Goal: Task Accomplishment & Management: Manage account settings

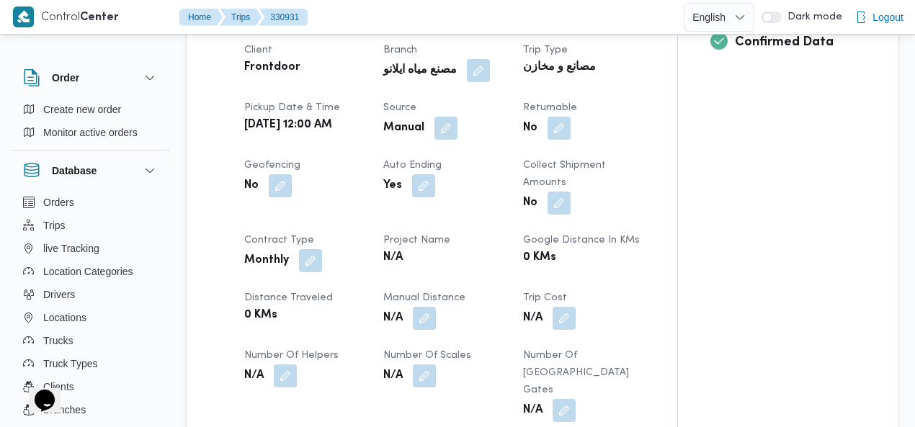
scroll to position [622, 0]
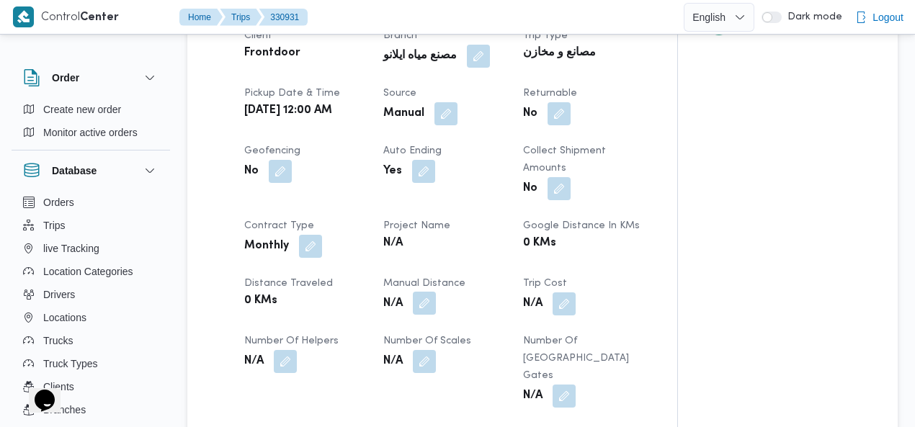
click at [428, 292] on button "button" at bounding box center [424, 303] width 23 height 23
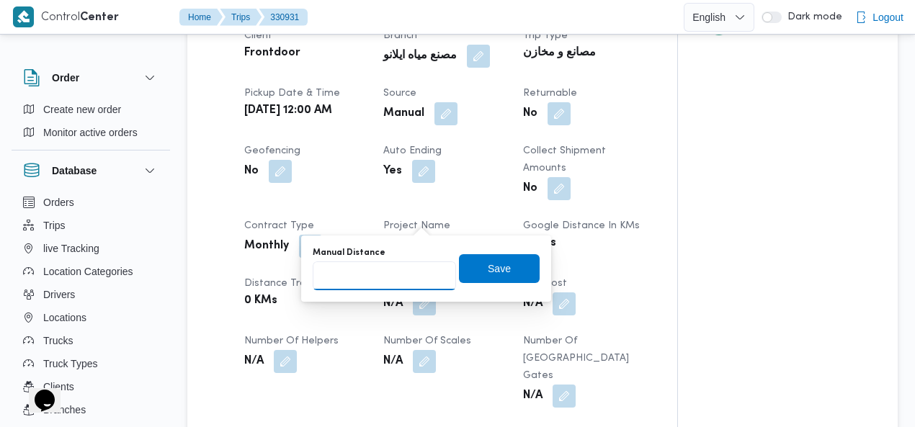
click at [386, 279] on input "Manual Distance" at bounding box center [384, 275] width 143 height 29
type input "115"
click at [493, 267] on span "Save" at bounding box center [499, 267] width 23 height 17
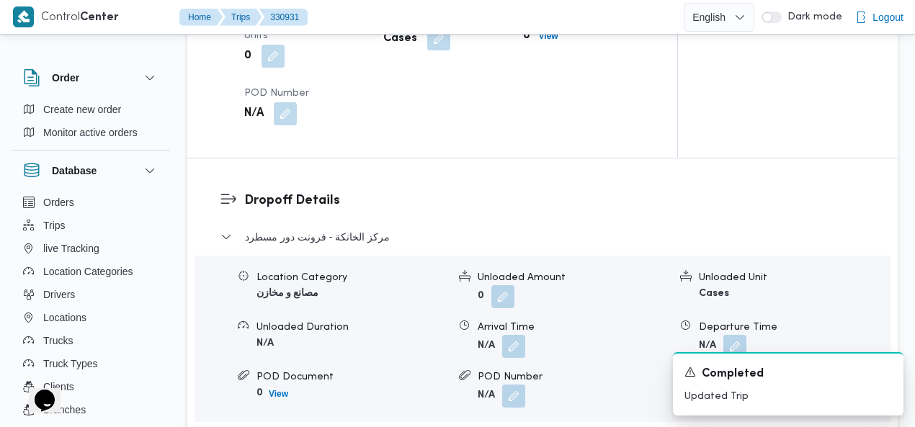
scroll to position [1241, 0]
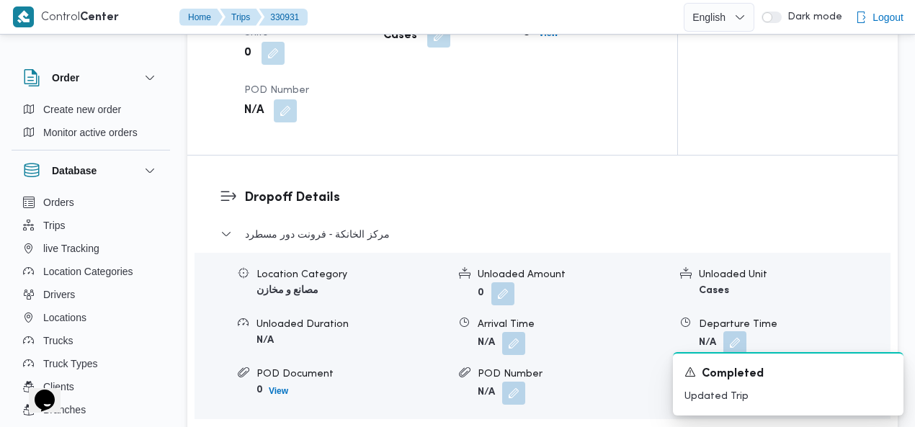
click at [740, 331] on button "button" at bounding box center [734, 342] width 23 height 23
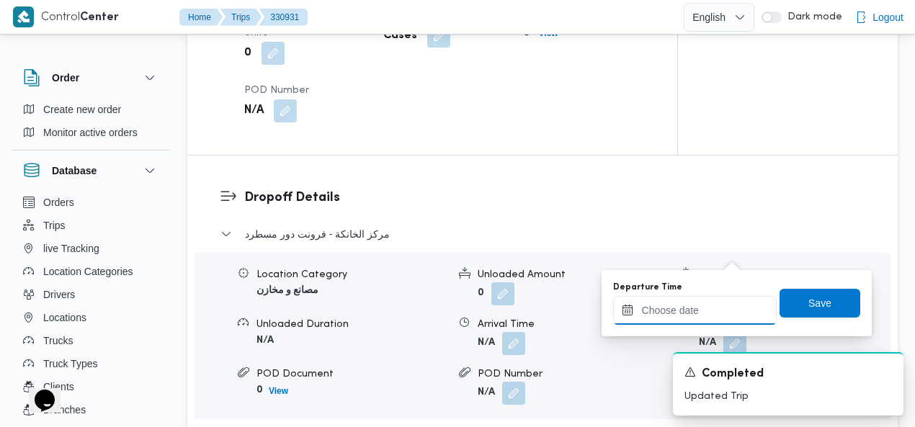
click at [689, 308] on input "Departure Time" at bounding box center [695, 310] width 164 height 29
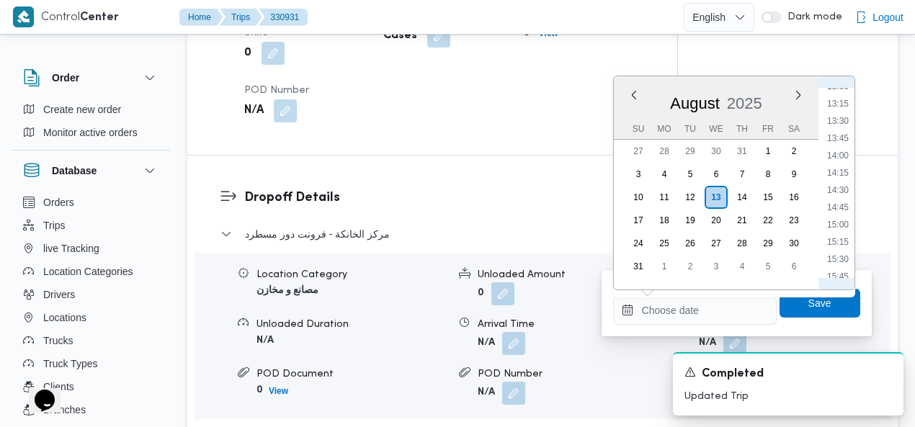
scroll to position [883, 0]
click at [841, 178] on li "14:00" at bounding box center [837, 180] width 33 height 14
type input "13/08/2025 14:00"
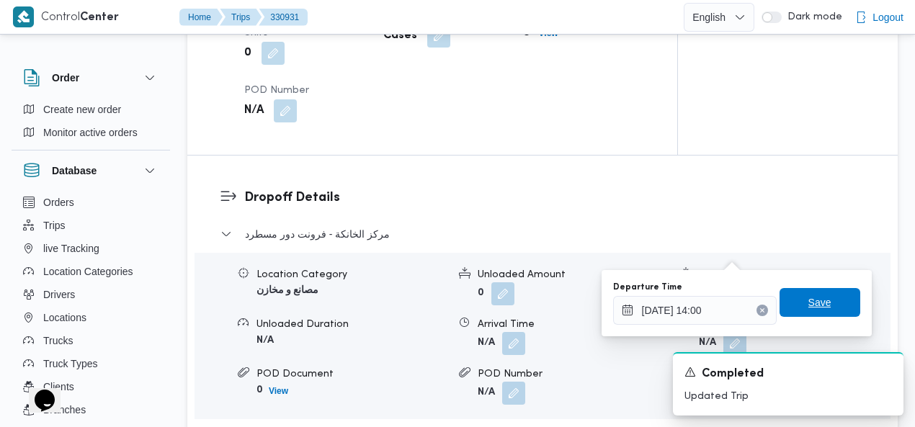
click at [812, 302] on span "Save" at bounding box center [819, 302] width 23 height 17
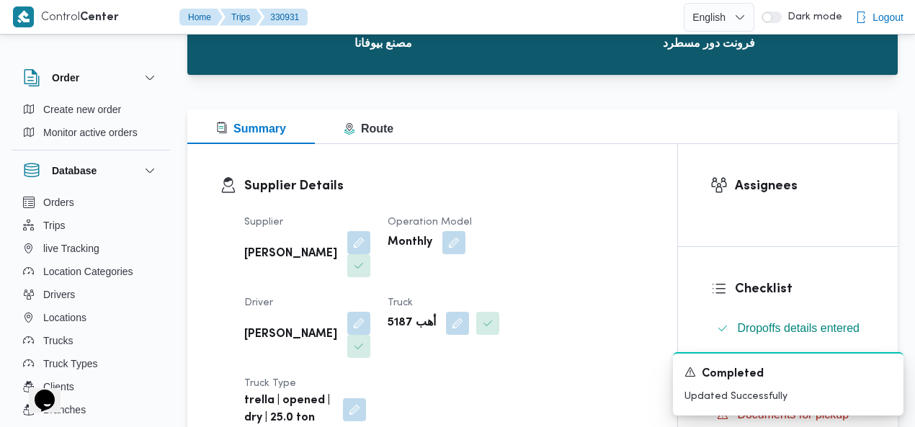
scroll to position [0, 0]
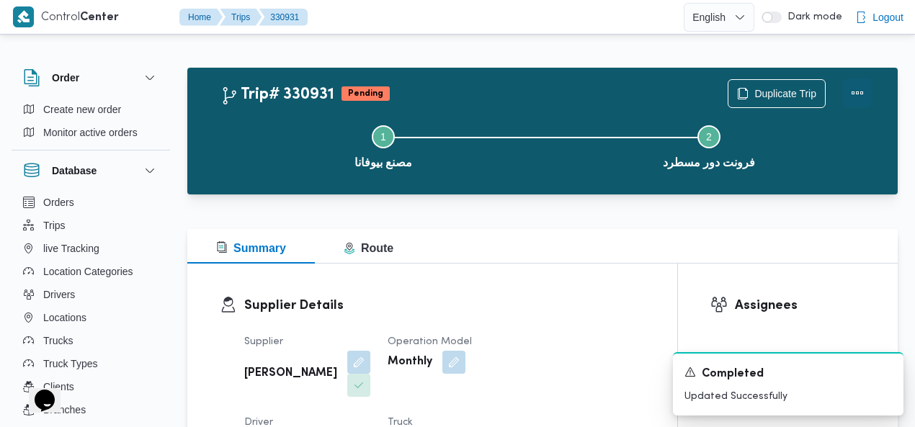
click at [857, 91] on button "Actions" at bounding box center [857, 93] width 29 height 29
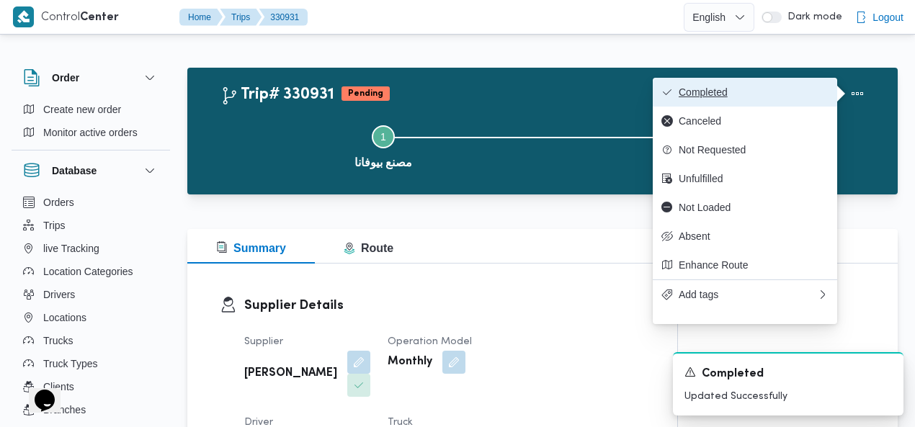
click at [790, 95] on span "Completed" at bounding box center [753, 92] width 150 height 12
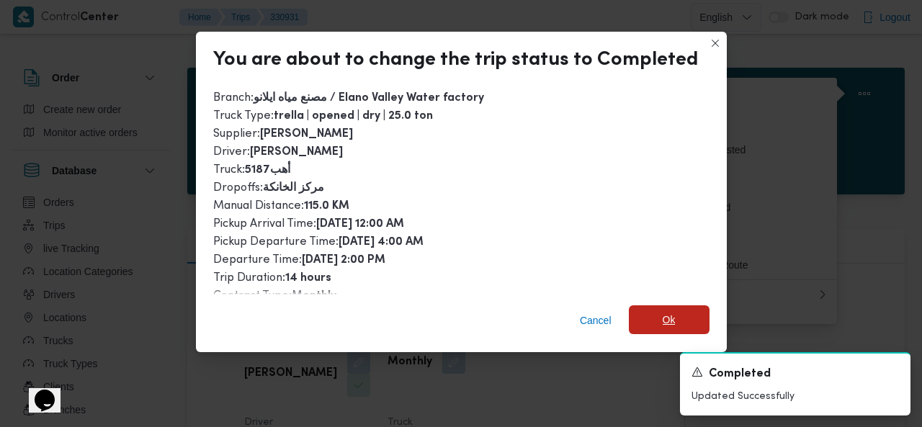
click at [655, 313] on span "Ok" at bounding box center [669, 319] width 81 height 29
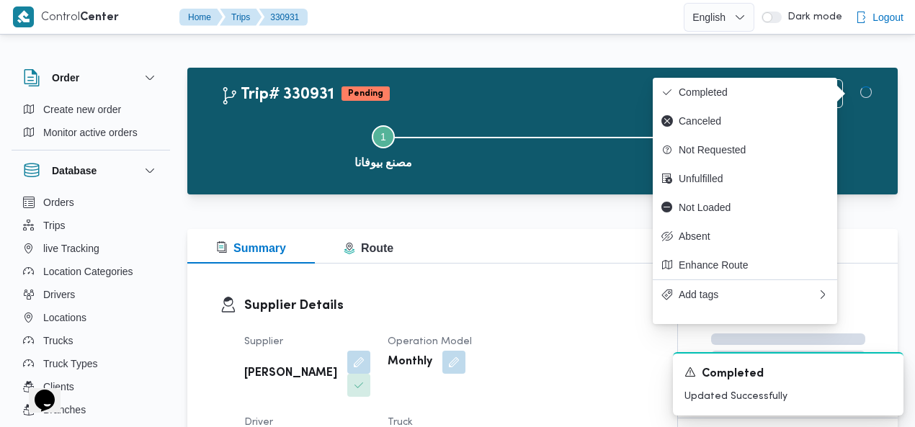
click at [537, 104] on div "Step 1 is incomplete 1 مصنع بيوفانا Step 2 is incomplete 2 فرونت دور مسطرد" at bounding box center [546, 145] width 668 height 92
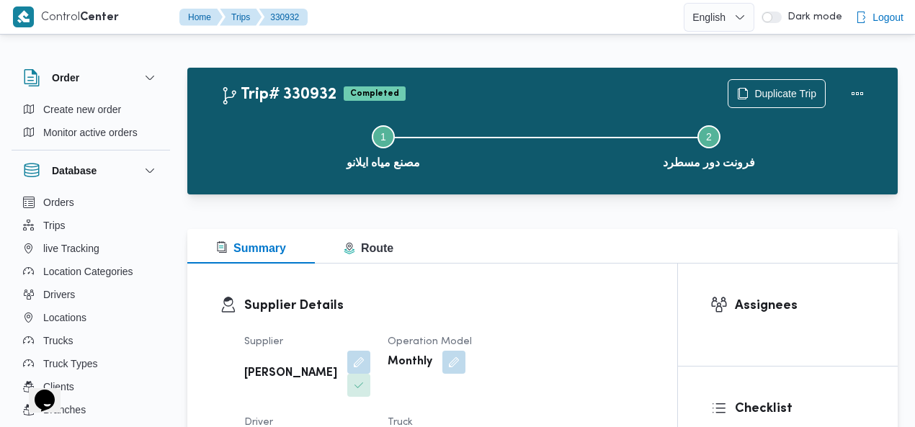
click at [514, 91] on div "Trip# 330932 Completed Duplicate Trip" at bounding box center [545, 93] width 651 height 29
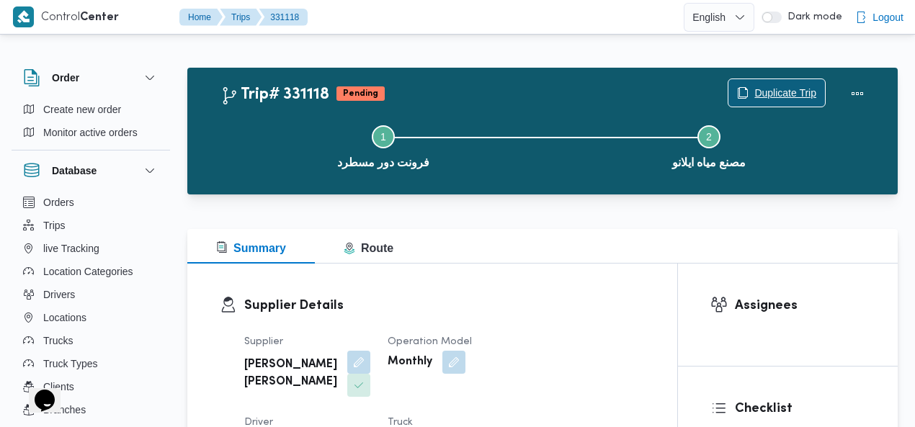
click at [792, 94] on span "Duplicate Trip" at bounding box center [785, 92] width 62 height 17
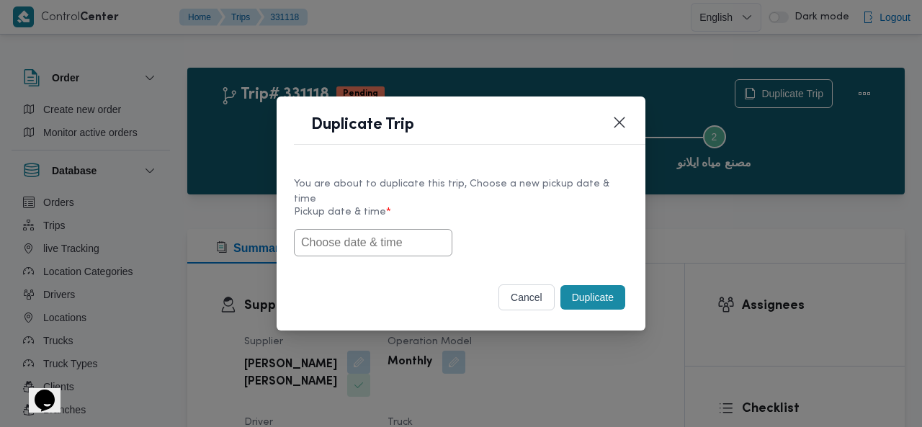
click at [367, 229] on input "text" at bounding box center [373, 242] width 158 height 27
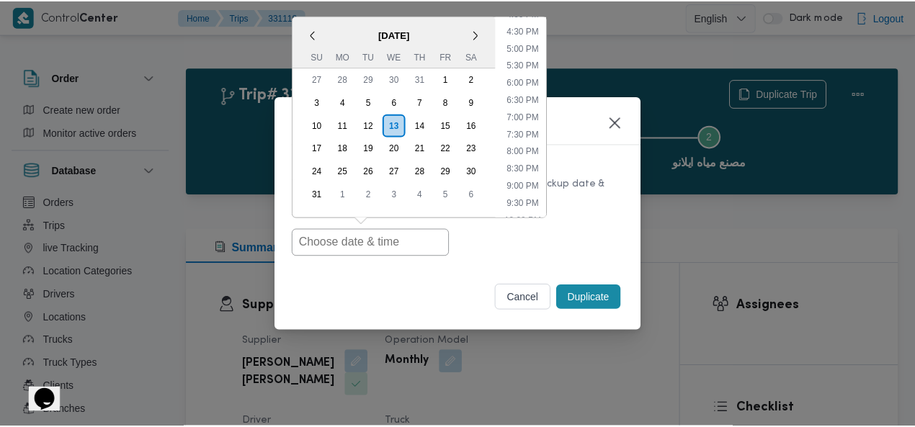
scroll to position [387, 0]
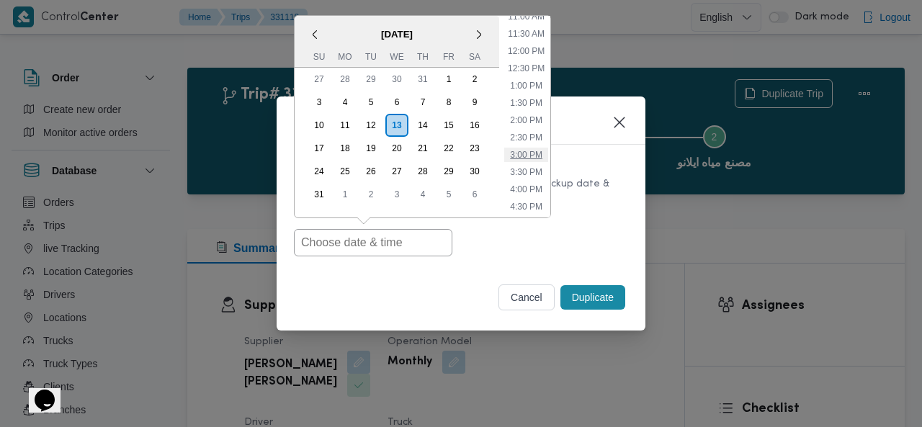
click at [539, 150] on li "3:00 PM" at bounding box center [526, 155] width 44 height 14
type input "[DATE] 3:00PM"
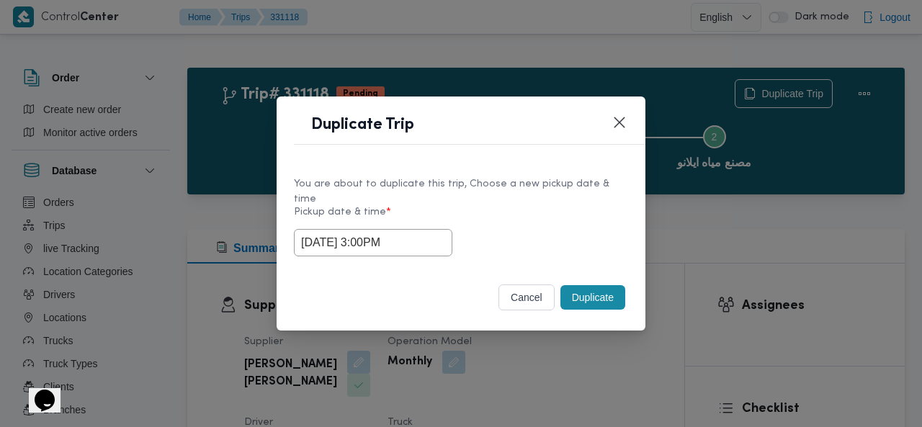
click at [583, 290] on button "Duplicate" at bounding box center [592, 297] width 65 height 24
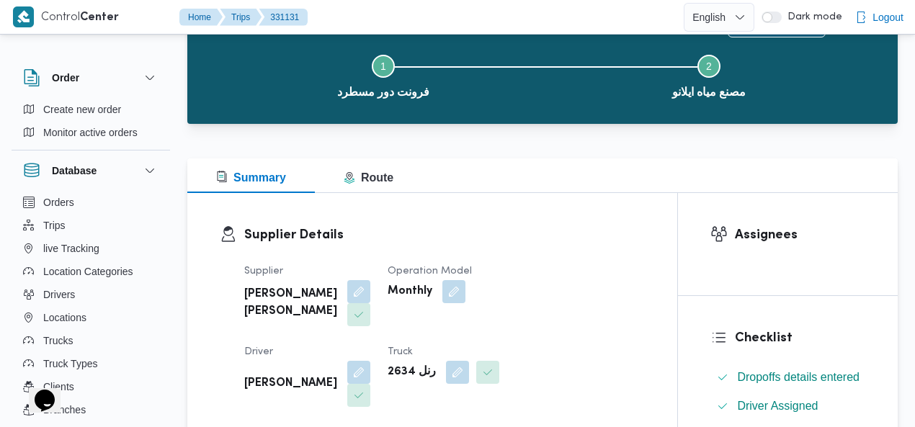
scroll to position [121, 0]
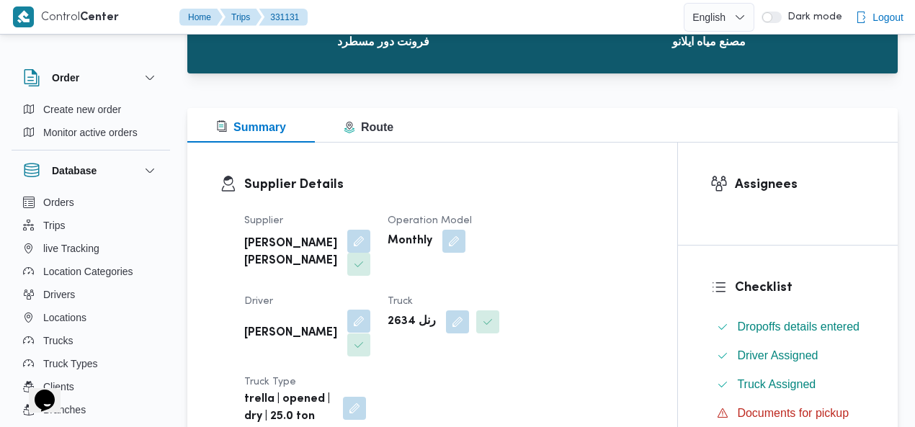
click at [370, 310] on button "button" at bounding box center [358, 321] width 23 height 23
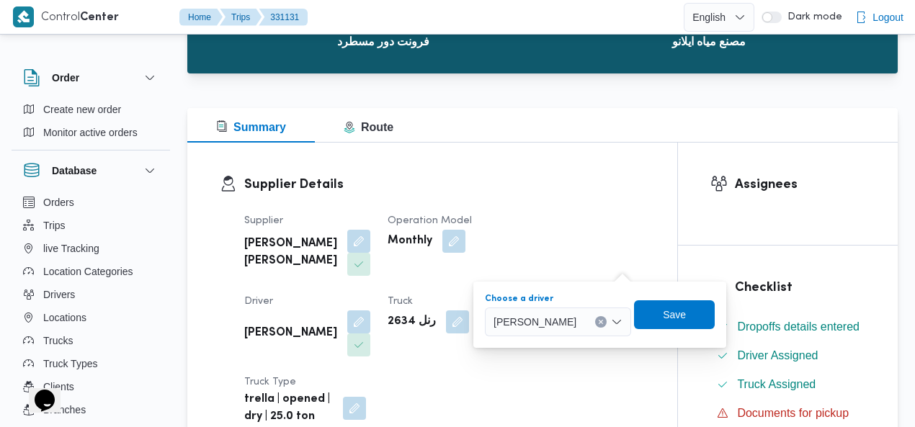
click at [604, 319] on icon "Clear input" at bounding box center [601, 322] width 6 height 6
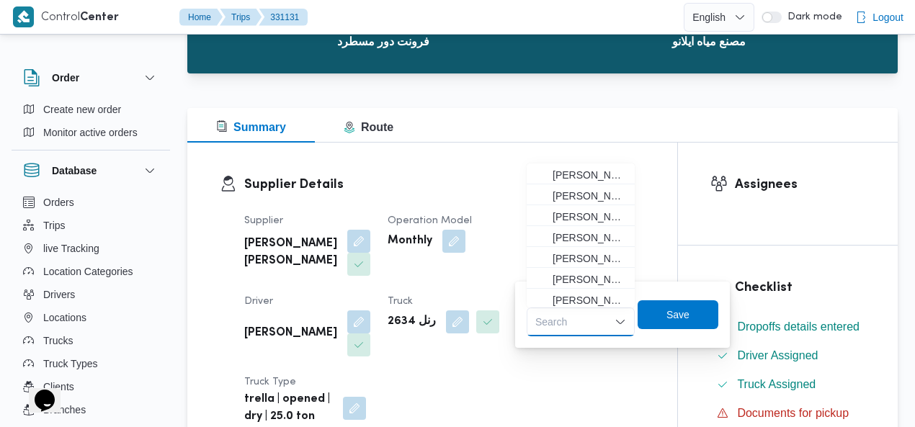
click at [594, 319] on div "Search" at bounding box center [581, 322] width 108 height 29
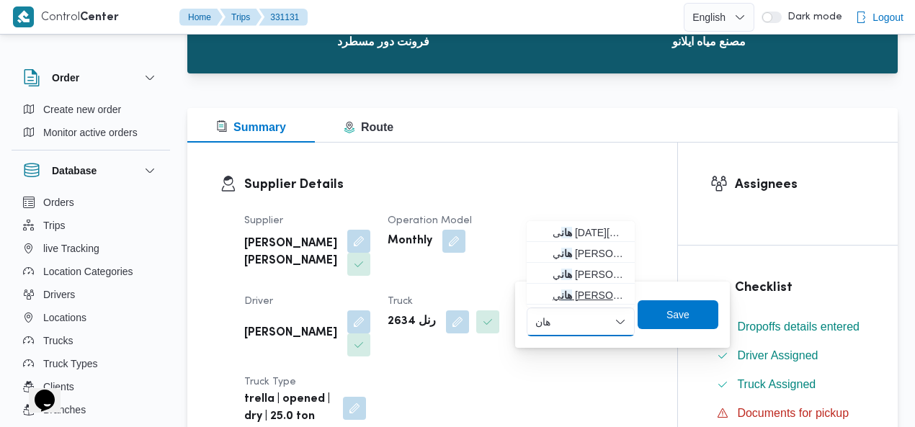
type input "هان"
click at [545, 303] on span "[PERSON_NAME]" at bounding box center [580, 295] width 97 height 23
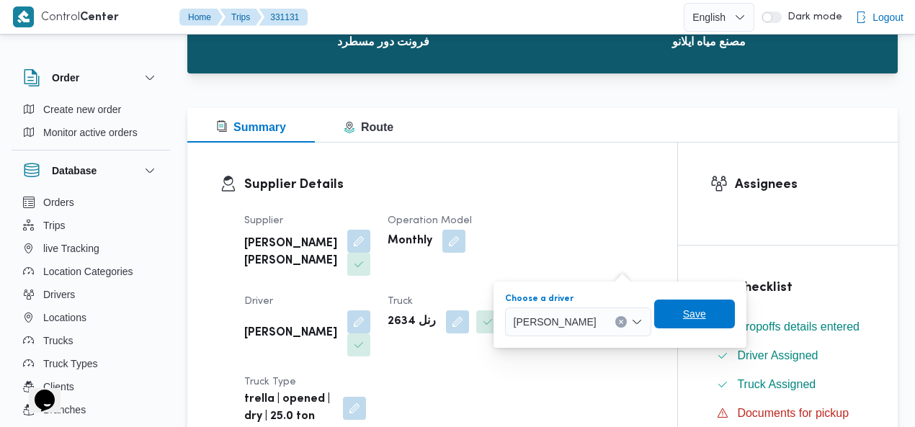
click at [689, 315] on span "Save" at bounding box center [694, 313] width 23 height 17
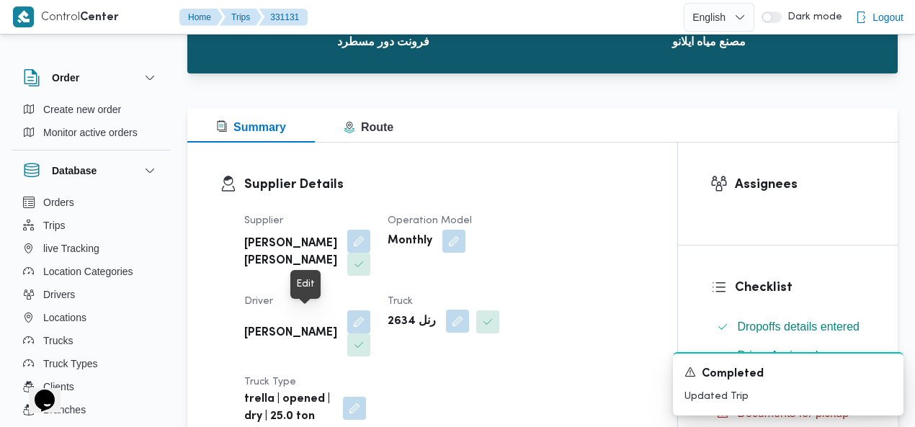
click at [446, 325] on button "button" at bounding box center [457, 321] width 23 height 23
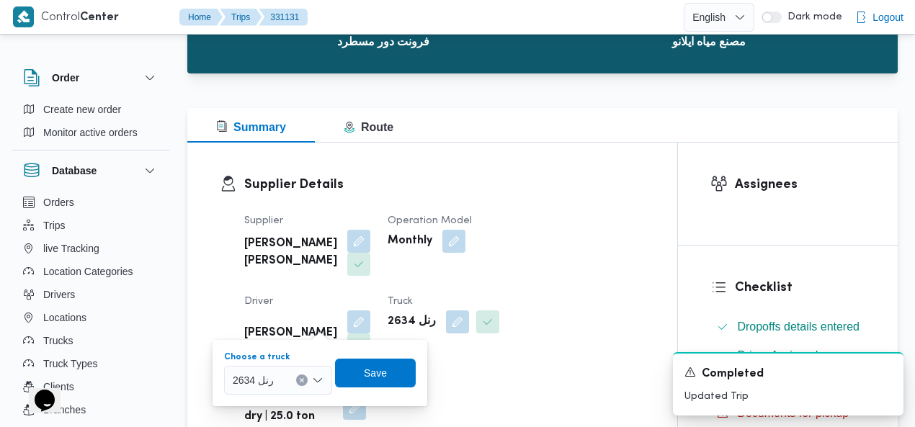
click at [303, 377] on icon "Clear input" at bounding box center [302, 380] width 6 height 6
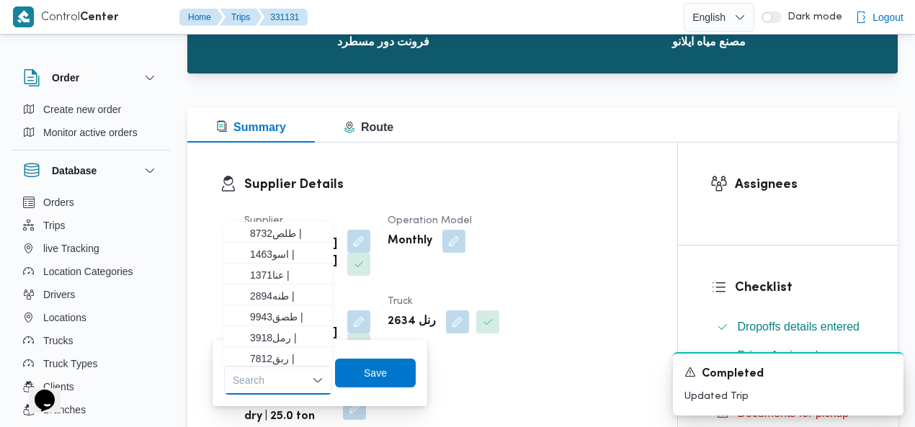
click at [277, 380] on div "Search" at bounding box center [278, 380] width 108 height 29
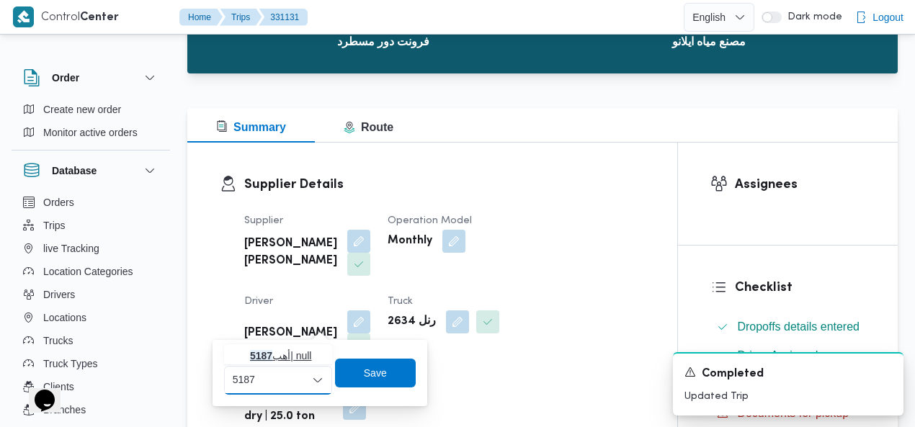
type input "5187"
click at [274, 363] on span "أهب 5187 | null" at bounding box center [286, 355] width 73 height 17
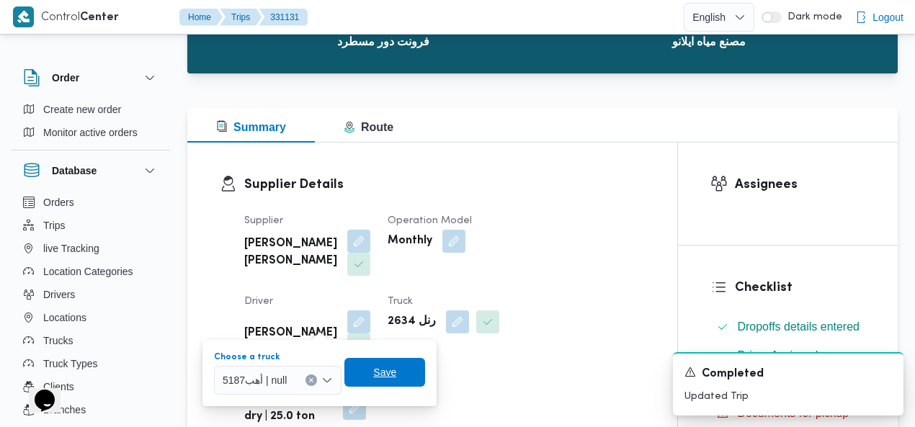
click at [379, 367] on span "Save" at bounding box center [384, 372] width 23 height 17
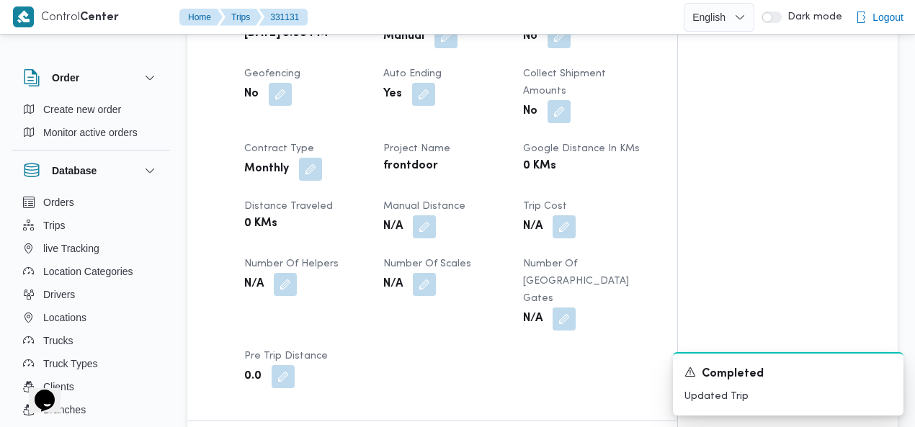
scroll to position [714, 0]
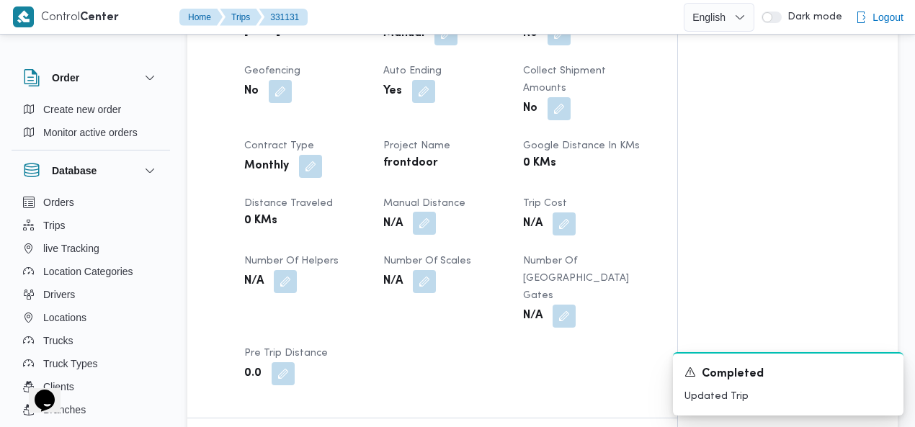
click at [424, 212] on button "button" at bounding box center [424, 223] width 23 height 23
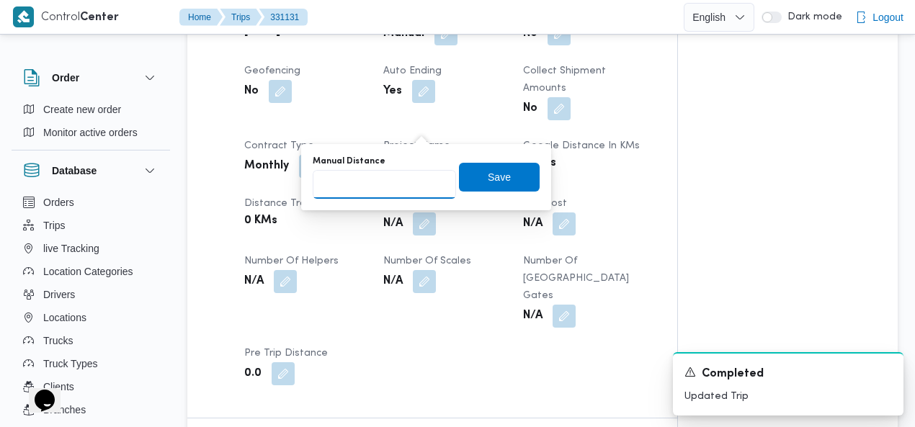
click at [388, 183] on input "Manual Distance" at bounding box center [384, 184] width 143 height 29
type input "150"
click at [491, 177] on span "Save" at bounding box center [499, 176] width 23 height 17
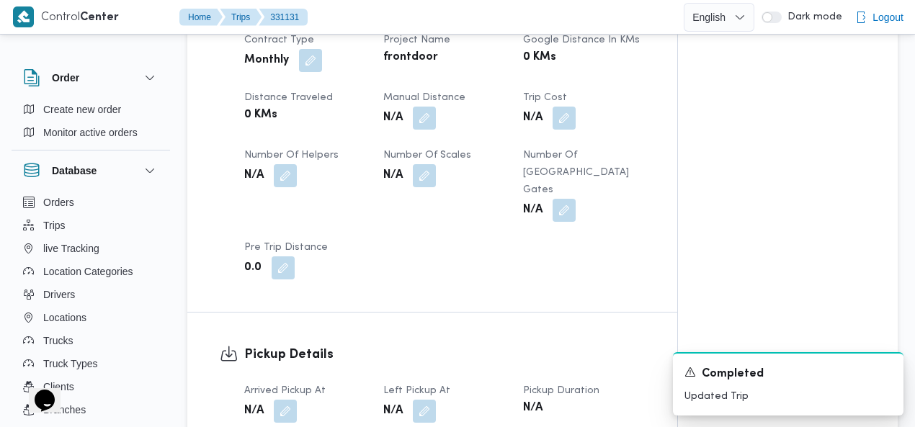
scroll to position [942, 0]
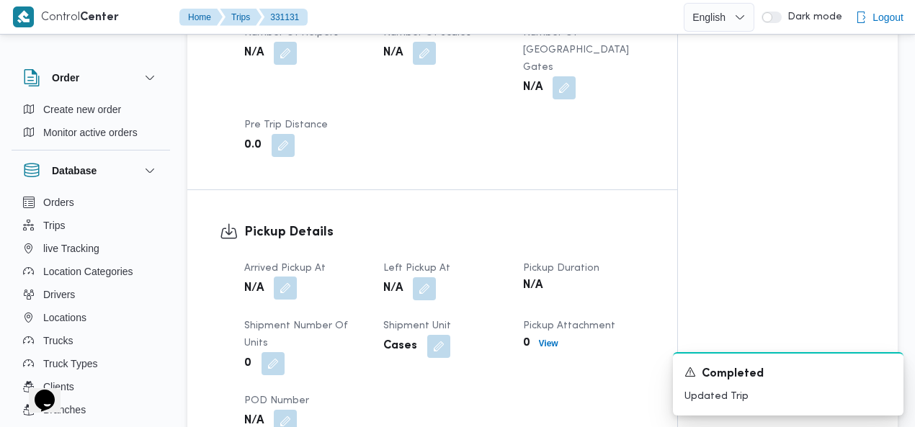
click at [287, 277] on button "button" at bounding box center [285, 288] width 23 height 23
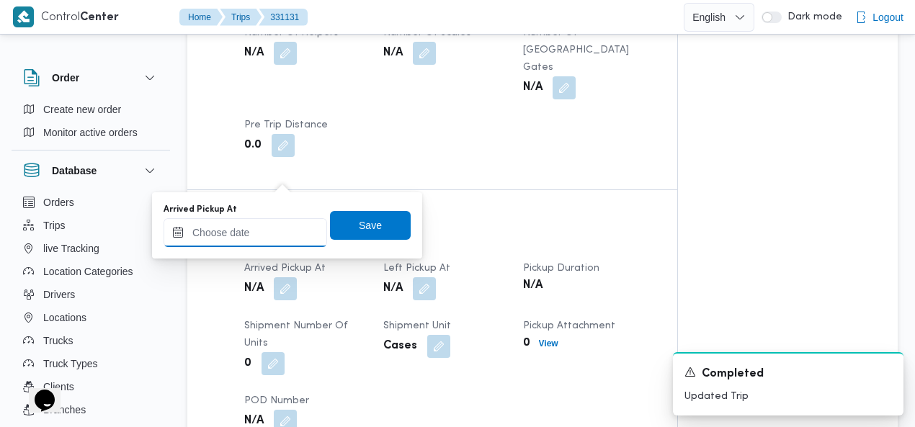
click at [274, 228] on input "Arrived Pickup At" at bounding box center [246, 232] width 164 height 29
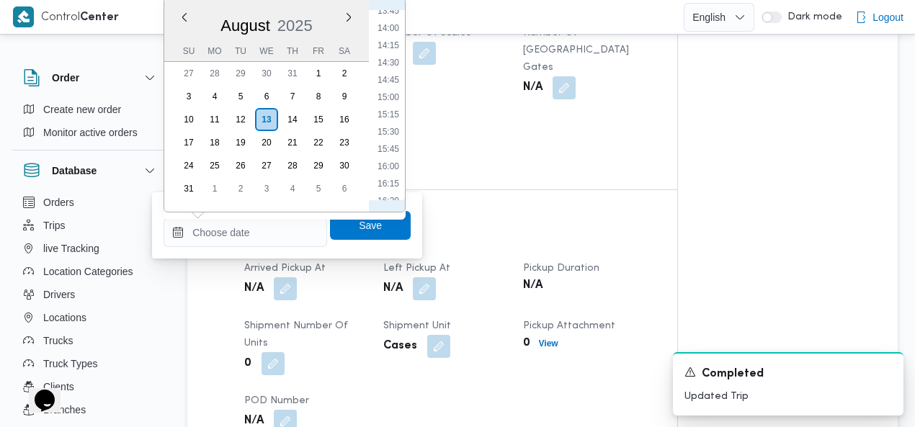
scroll to position [883, 0]
click at [396, 182] on li "15:15" at bounding box center [388, 189] width 33 height 14
type input "[DATE] 15:15"
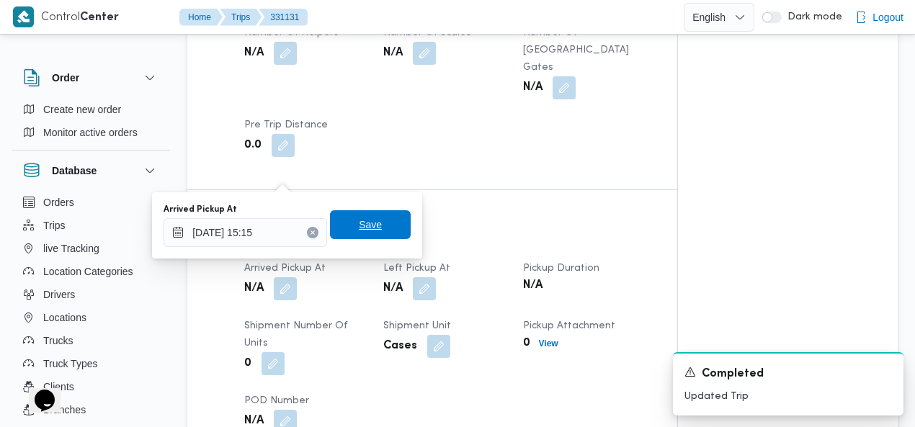
click at [372, 229] on span "Save" at bounding box center [370, 224] width 23 height 17
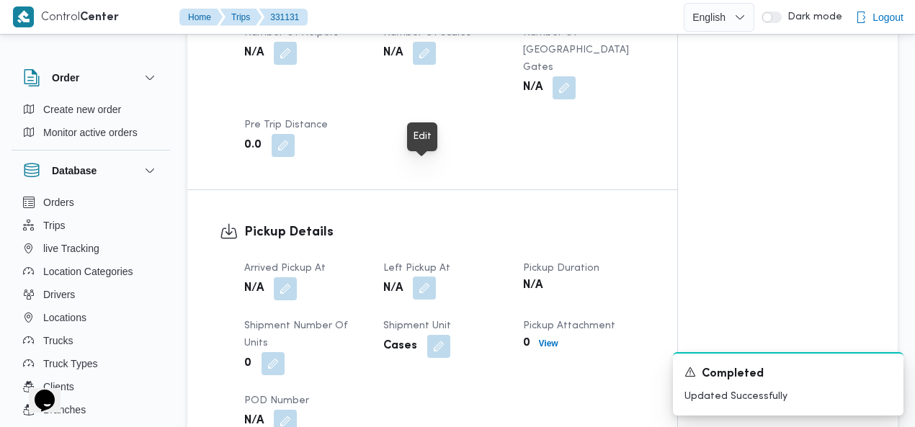
click at [434, 277] on button "button" at bounding box center [424, 288] width 23 height 23
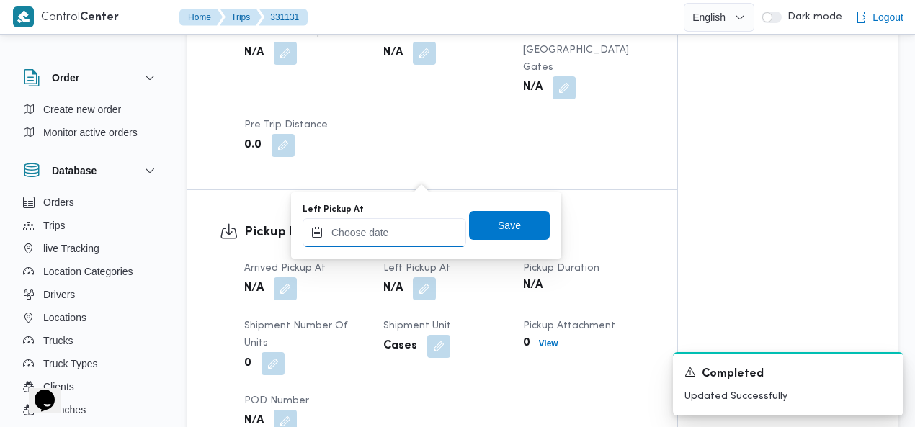
click at [413, 241] on input "Left Pickup At" at bounding box center [385, 232] width 164 height 29
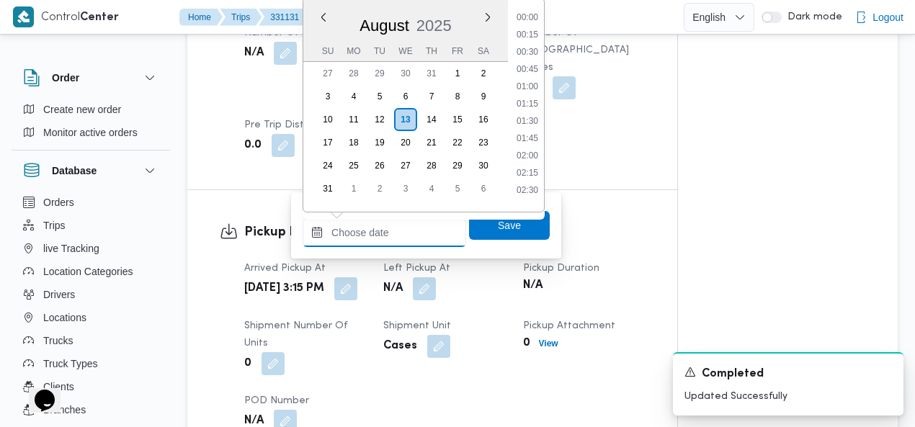
scroll to position [1214, 0]
click at [533, 50] on li "18:00" at bounding box center [527, 47] width 33 height 14
type input "[DATE] 18:00"
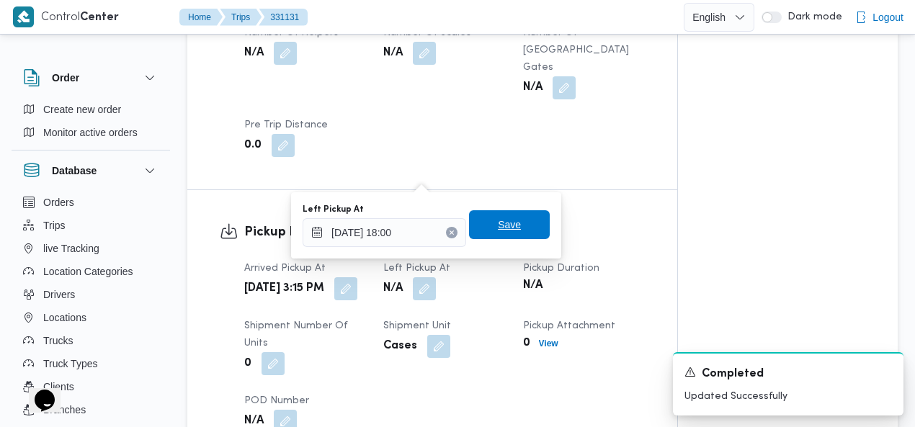
click at [498, 228] on span "Save" at bounding box center [509, 224] width 23 height 17
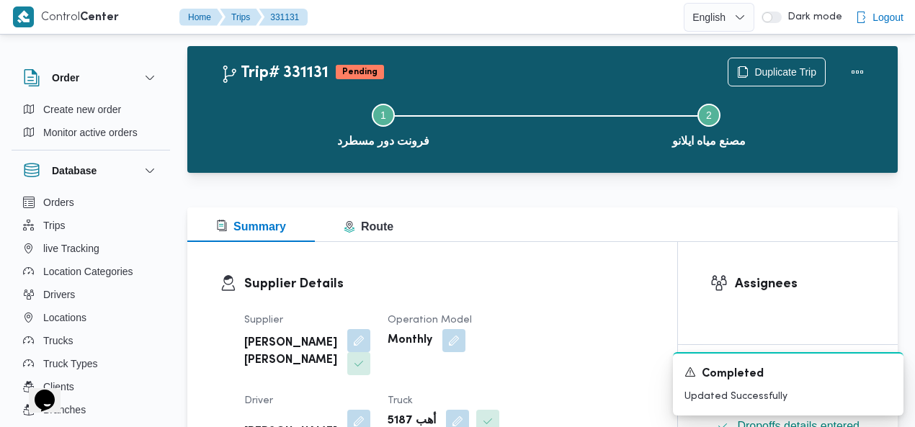
scroll to position [0, 0]
